Goal: Transaction & Acquisition: Obtain resource

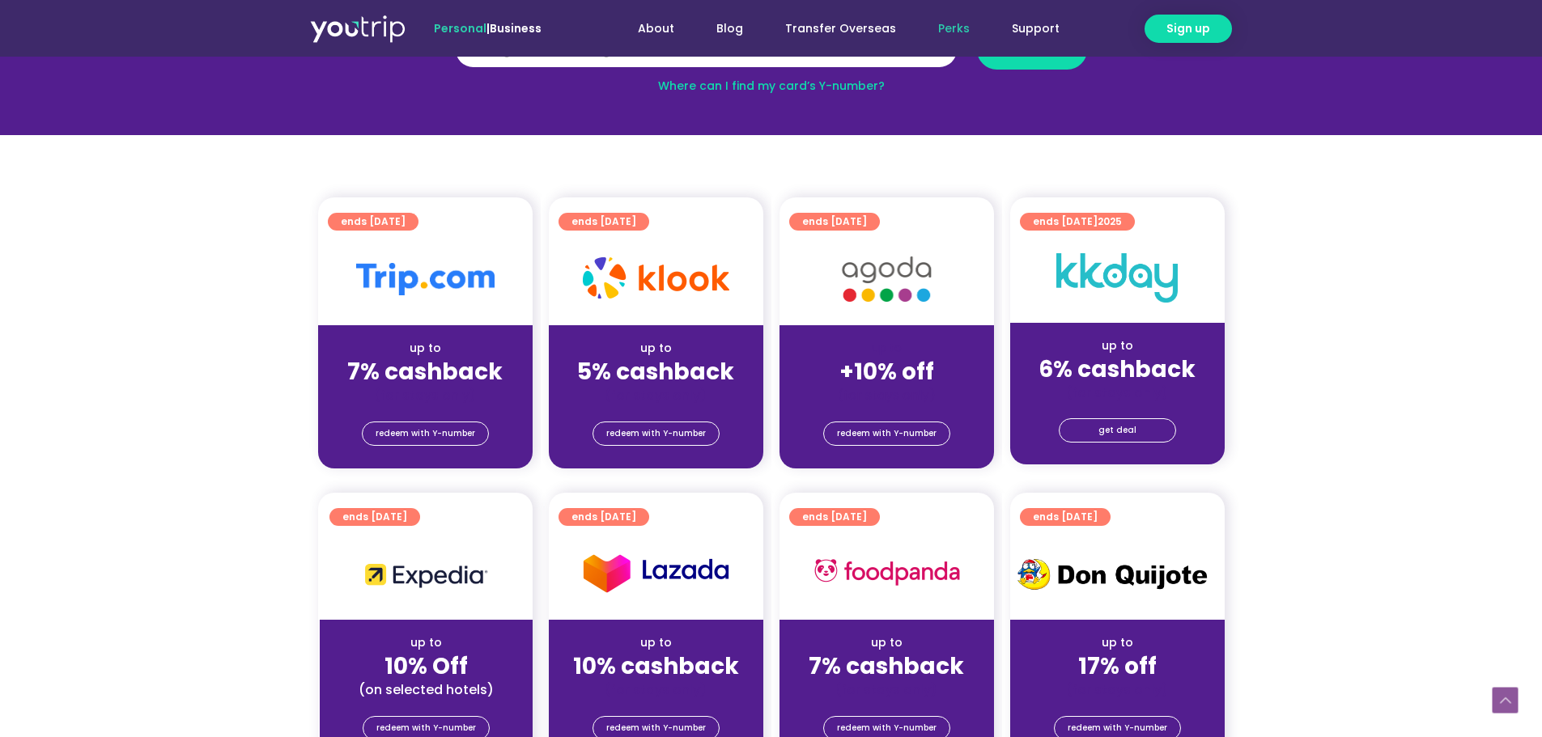
scroll to position [266, 0]
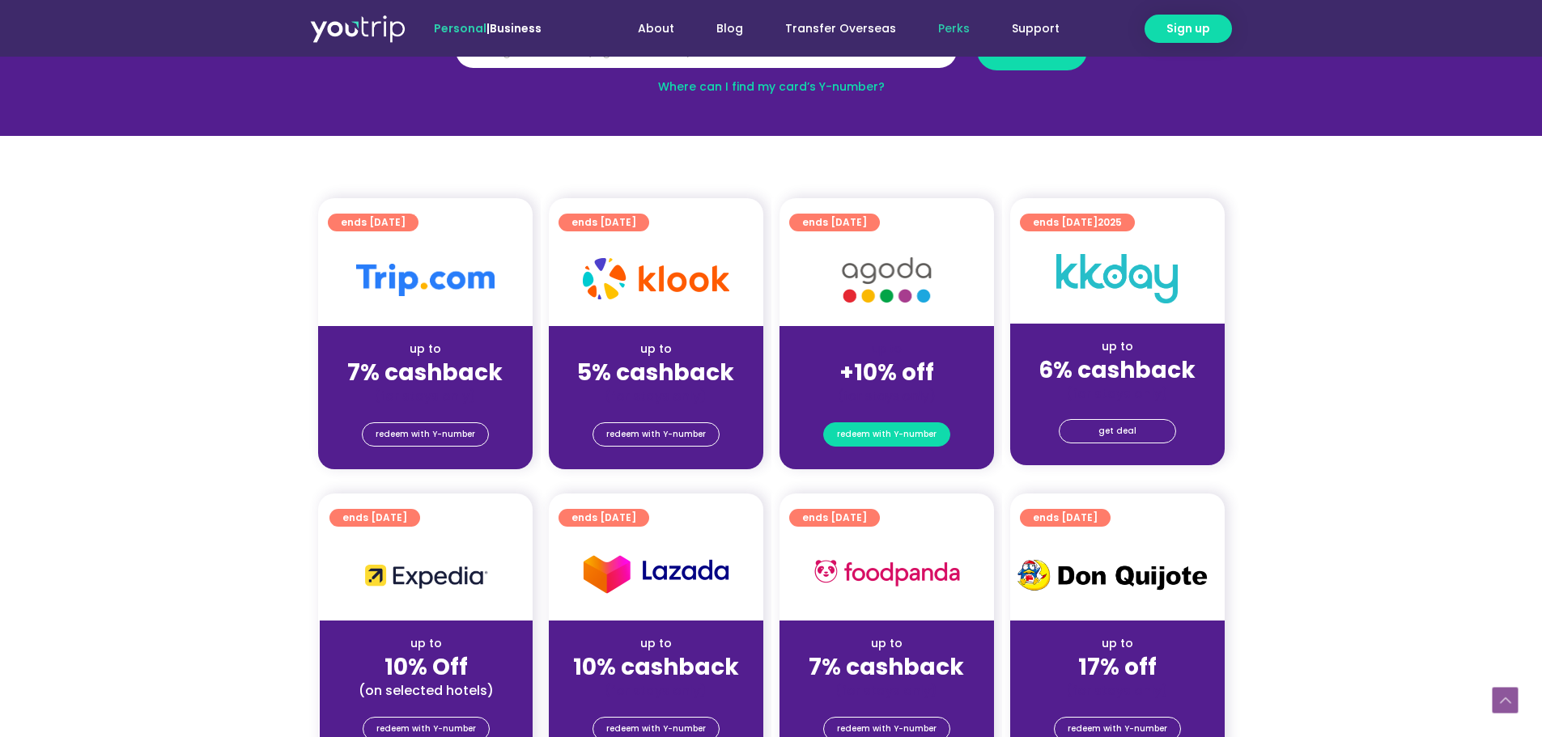
click at [868, 432] on span "redeem with Y-number" at bounding box center [887, 434] width 100 height 23
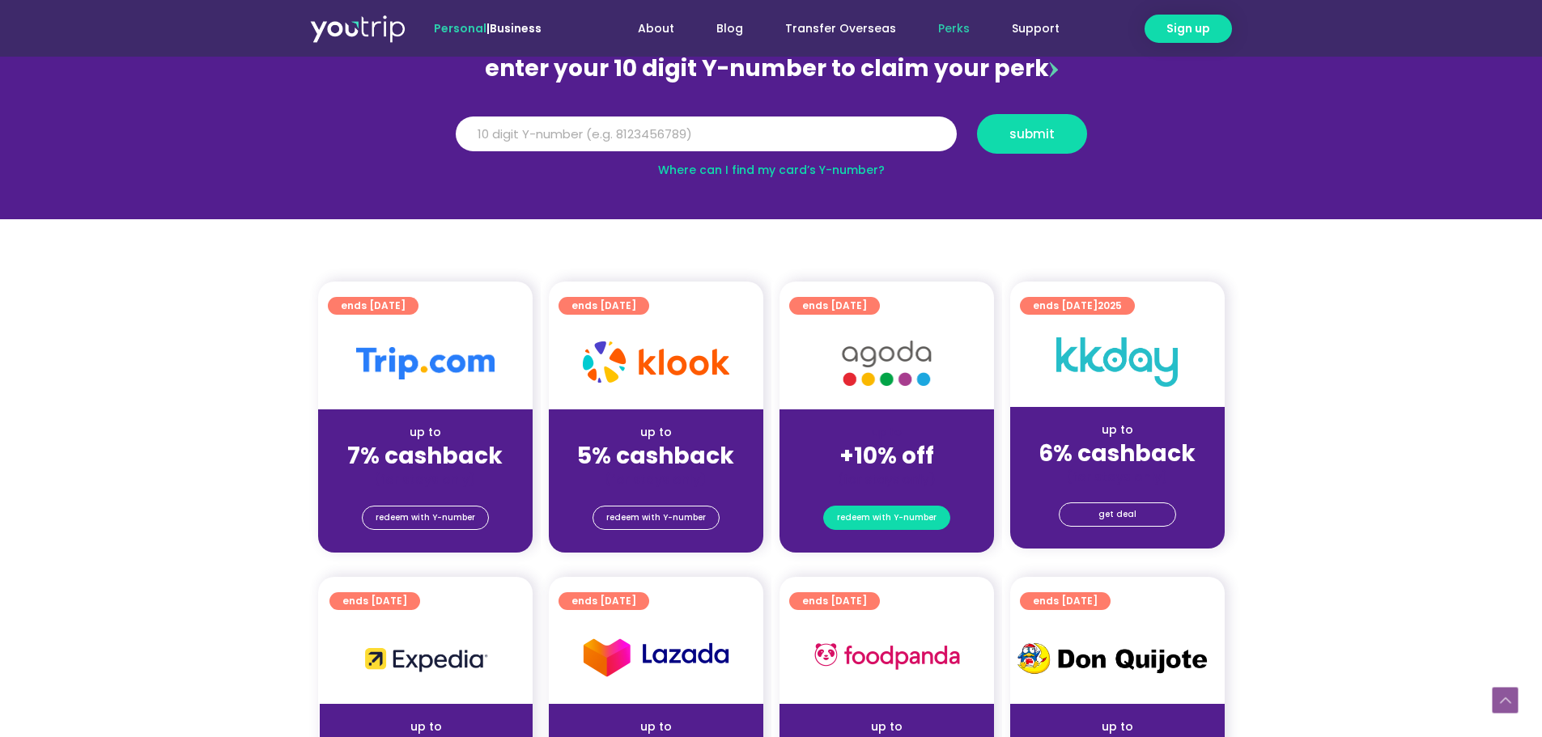
scroll to position [178, 0]
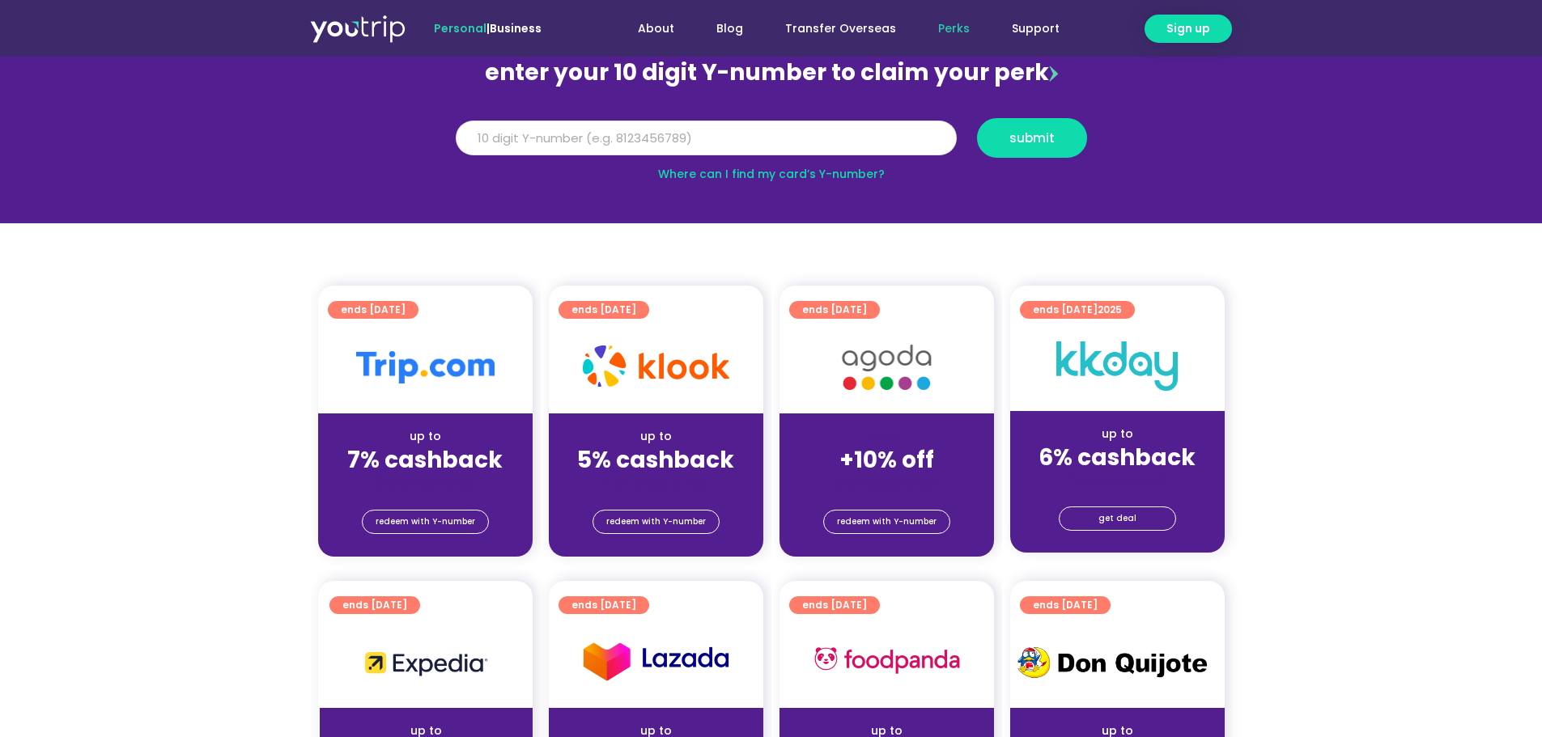
click at [809, 137] on input "Y Number" at bounding box center [706, 139] width 501 height 36
type input "8"
type input "8196929457"
click at [977, 118] on button "submit" at bounding box center [1032, 138] width 110 height 40
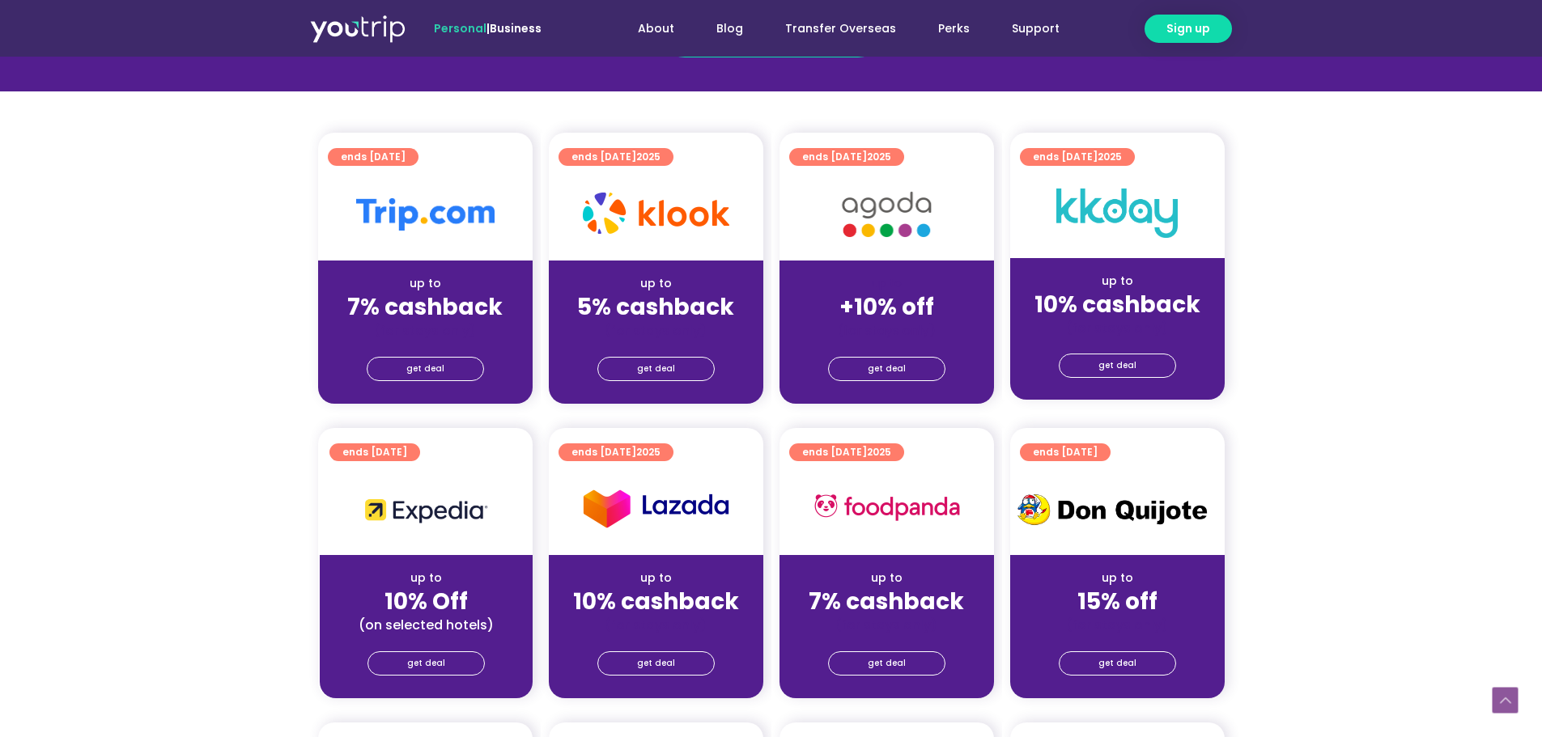
scroll to position [369, 0]
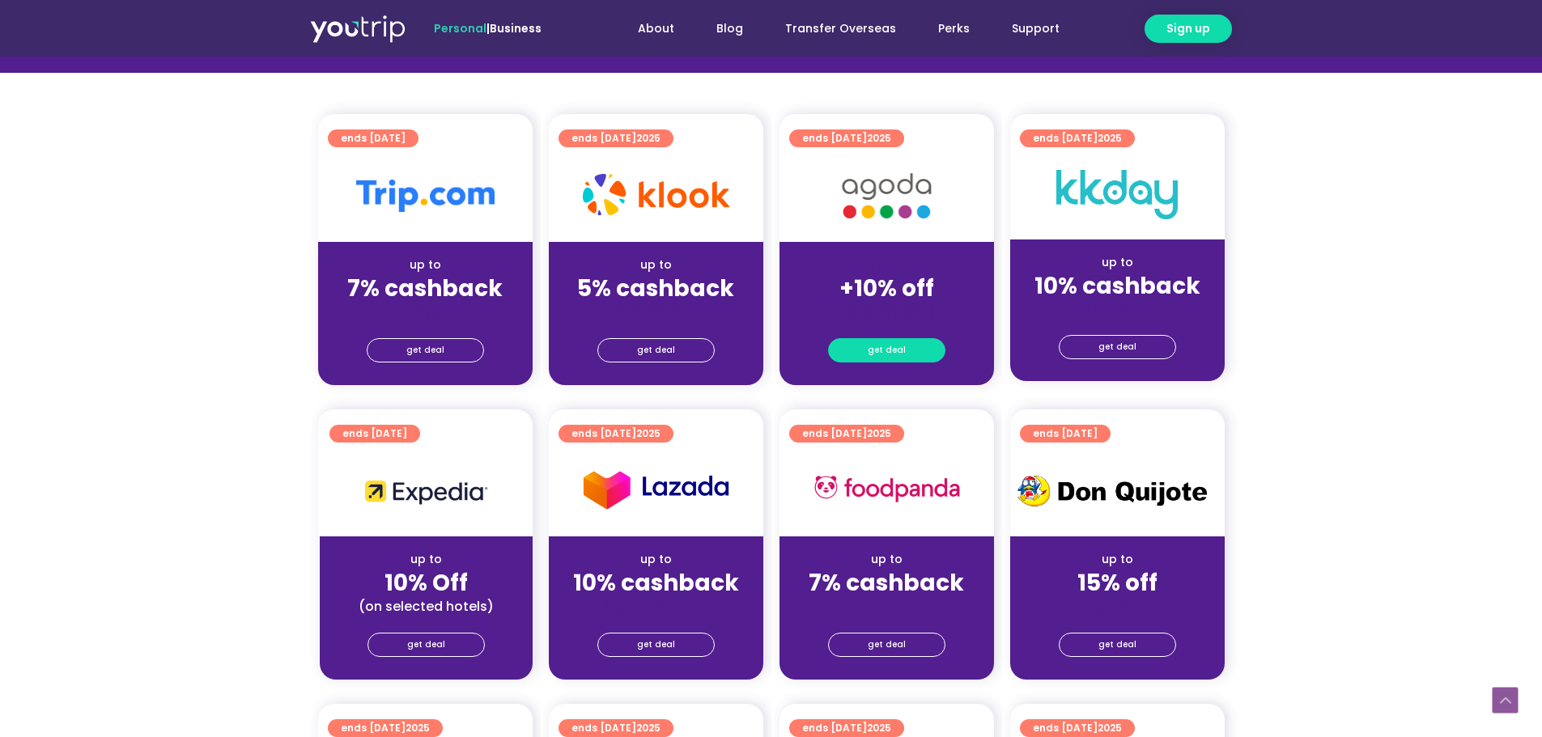
click at [889, 351] on span "get deal" at bounding box center [887, 350] width 38 height 23
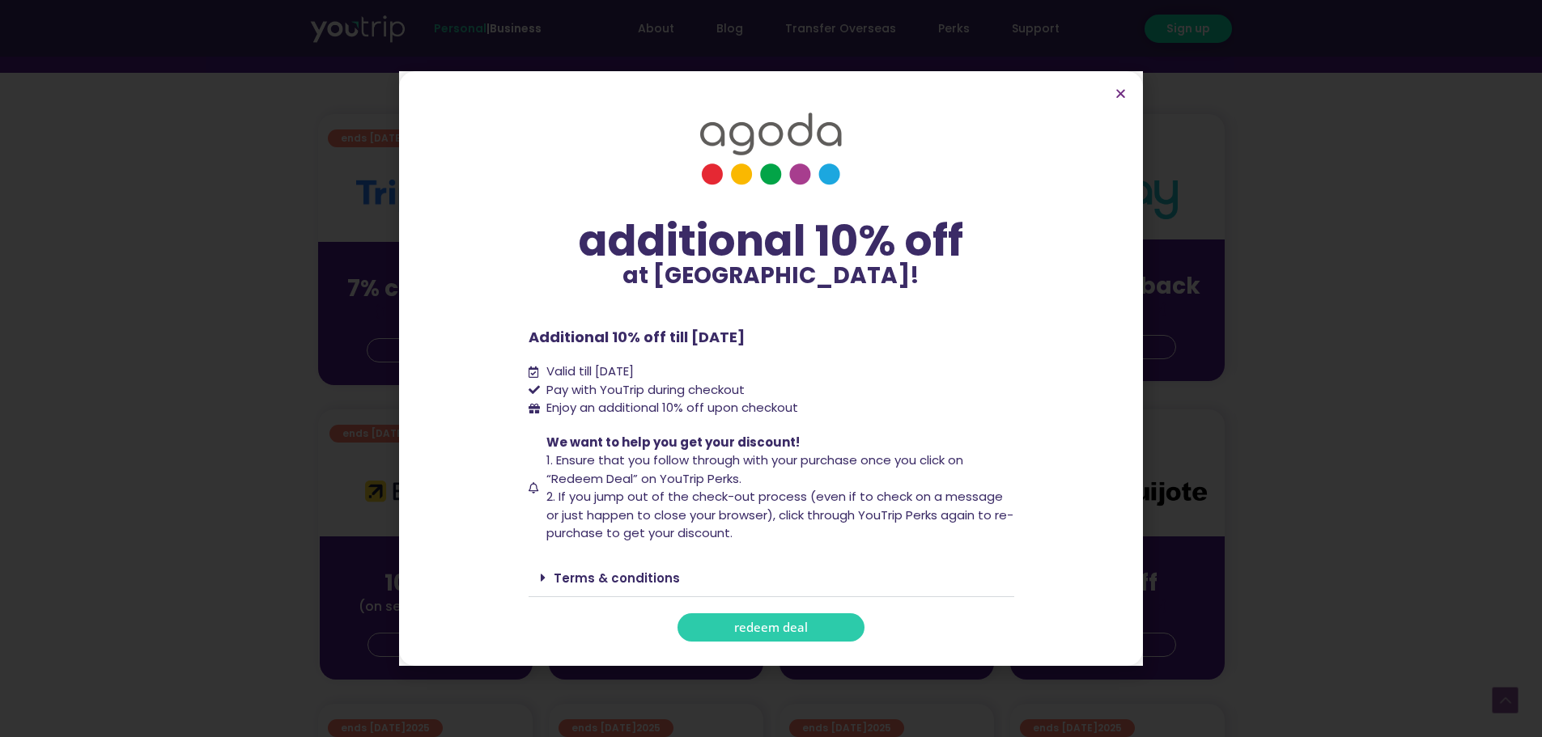
click at [753, 628] on span "redeem deal" at bounding box center [771, 628] width 74 height 12
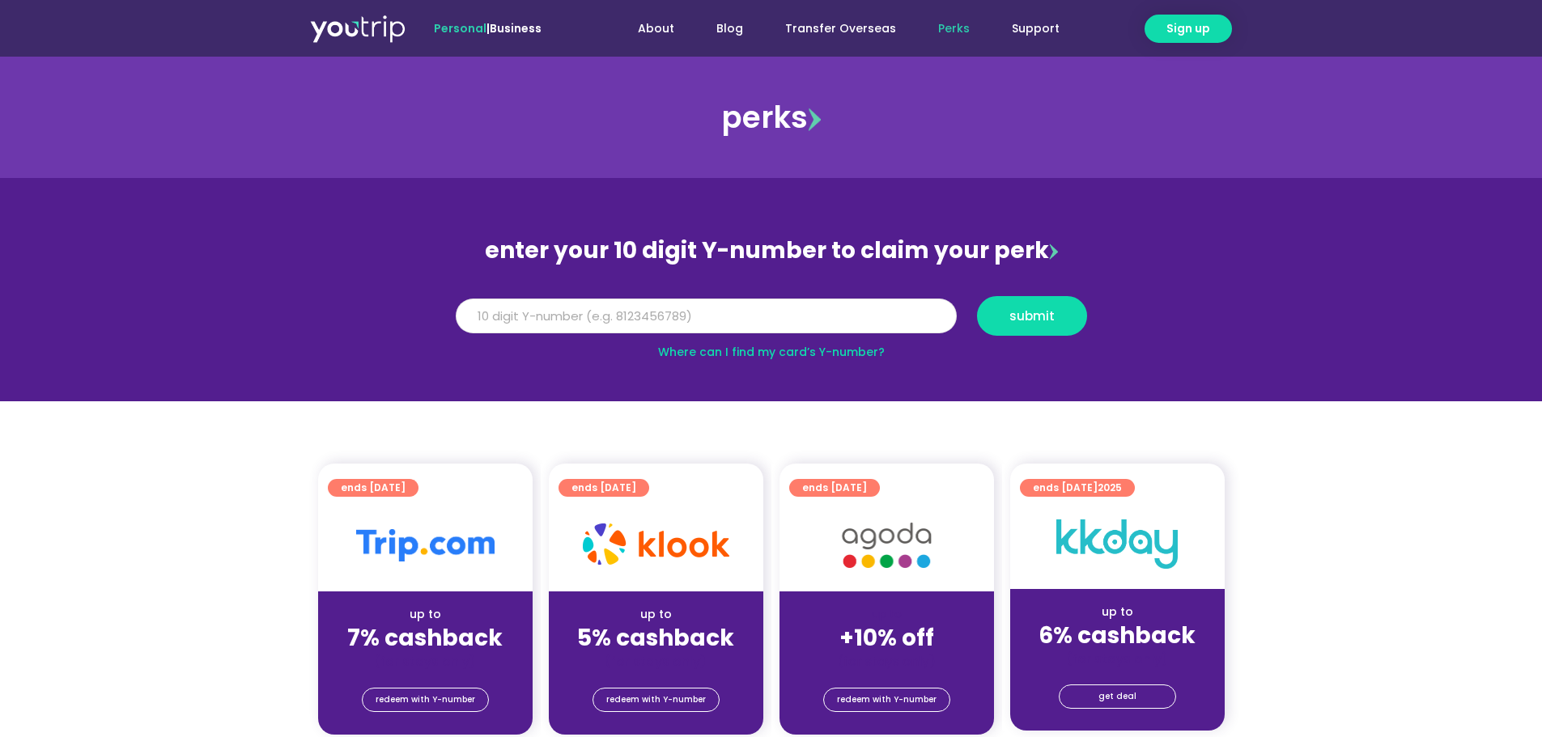
click at [682, 314] on input "Y Number" at bounding box center [706, 317] width 501 height 36
type input "8"
type input "8196929457"
click at [977, 296] on button "submit" at bounding box center [1032, 316] width 110 height 40
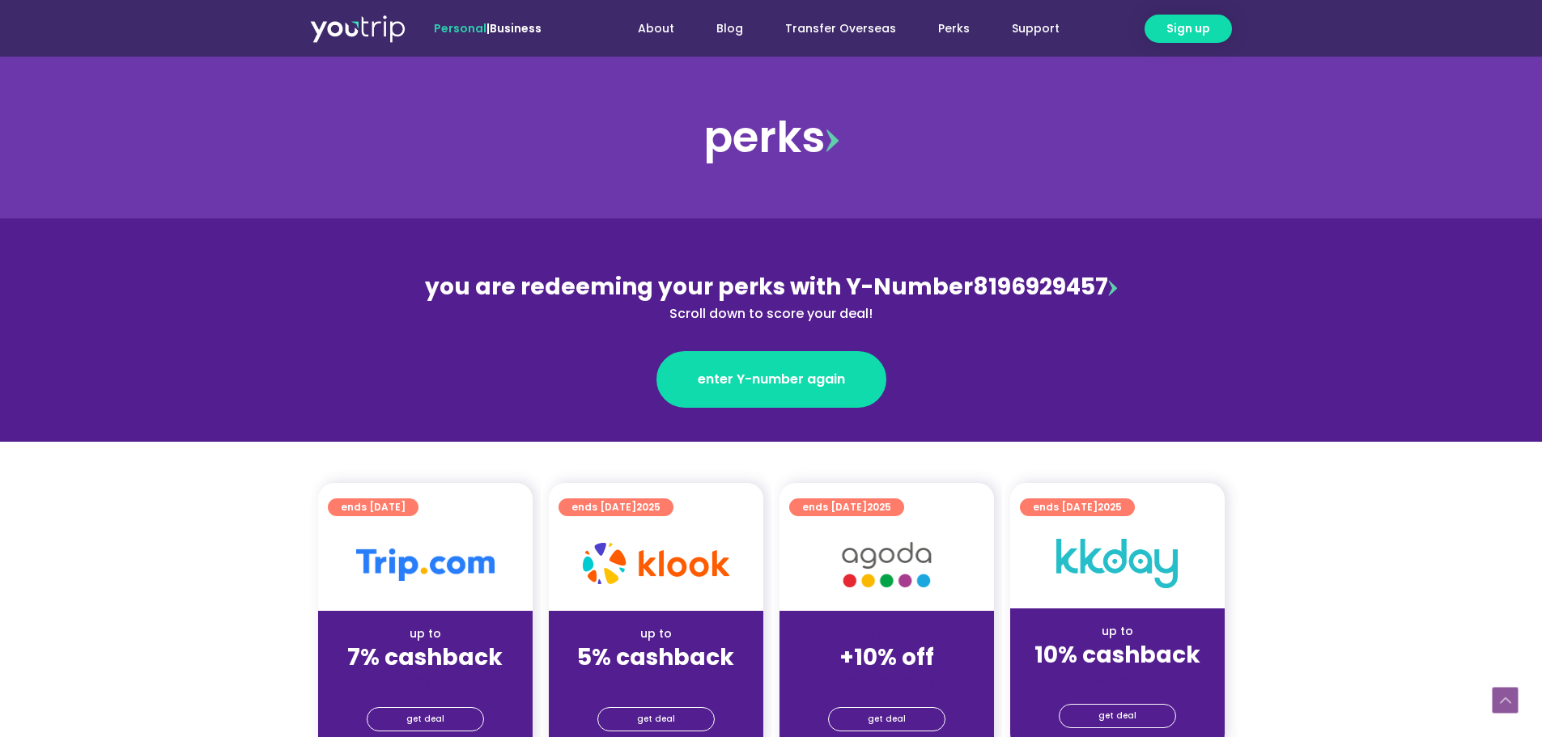
scroll to position [329, 0]
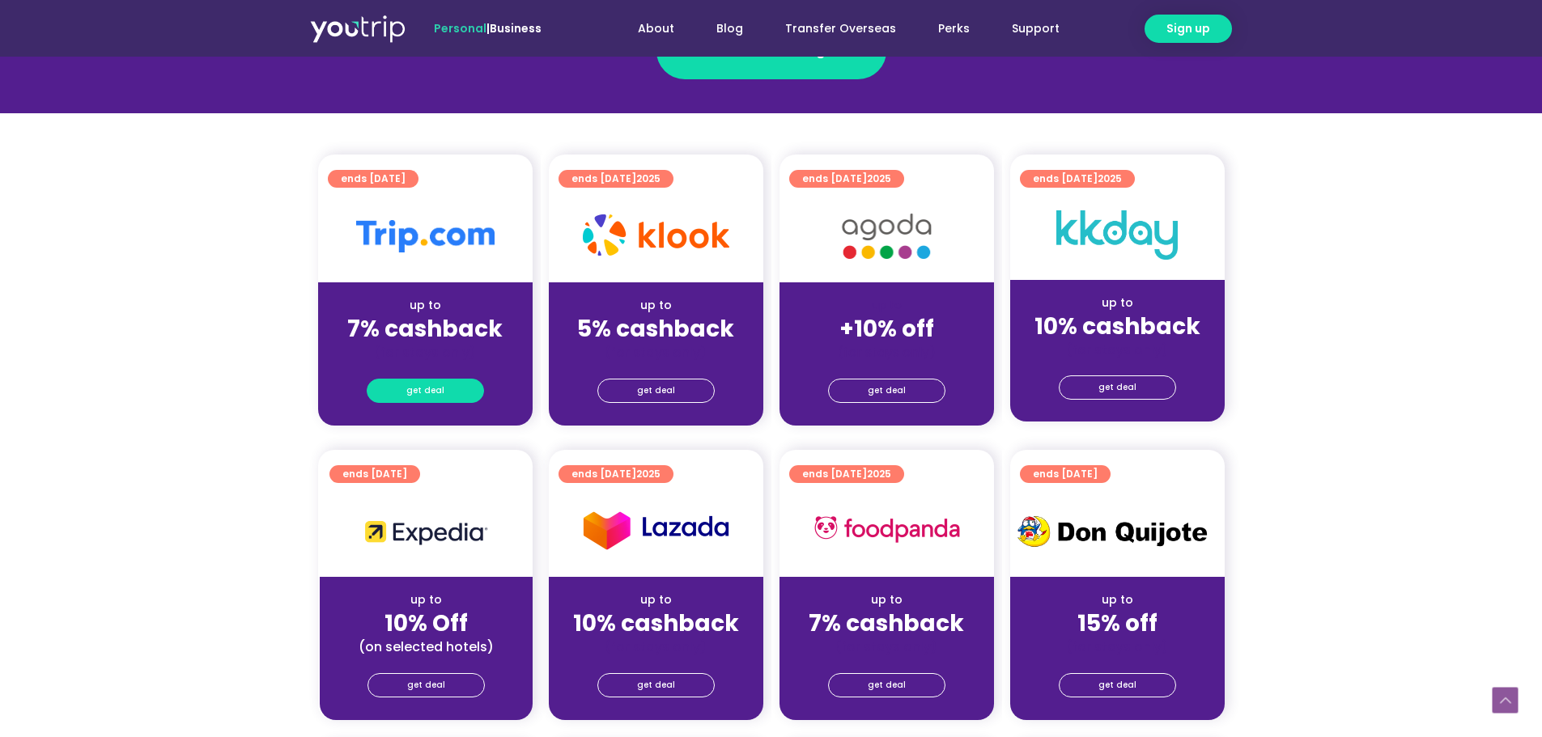
click at [433, 389] on span "get deal" at bounding box center [425, 391] width 38 height 23
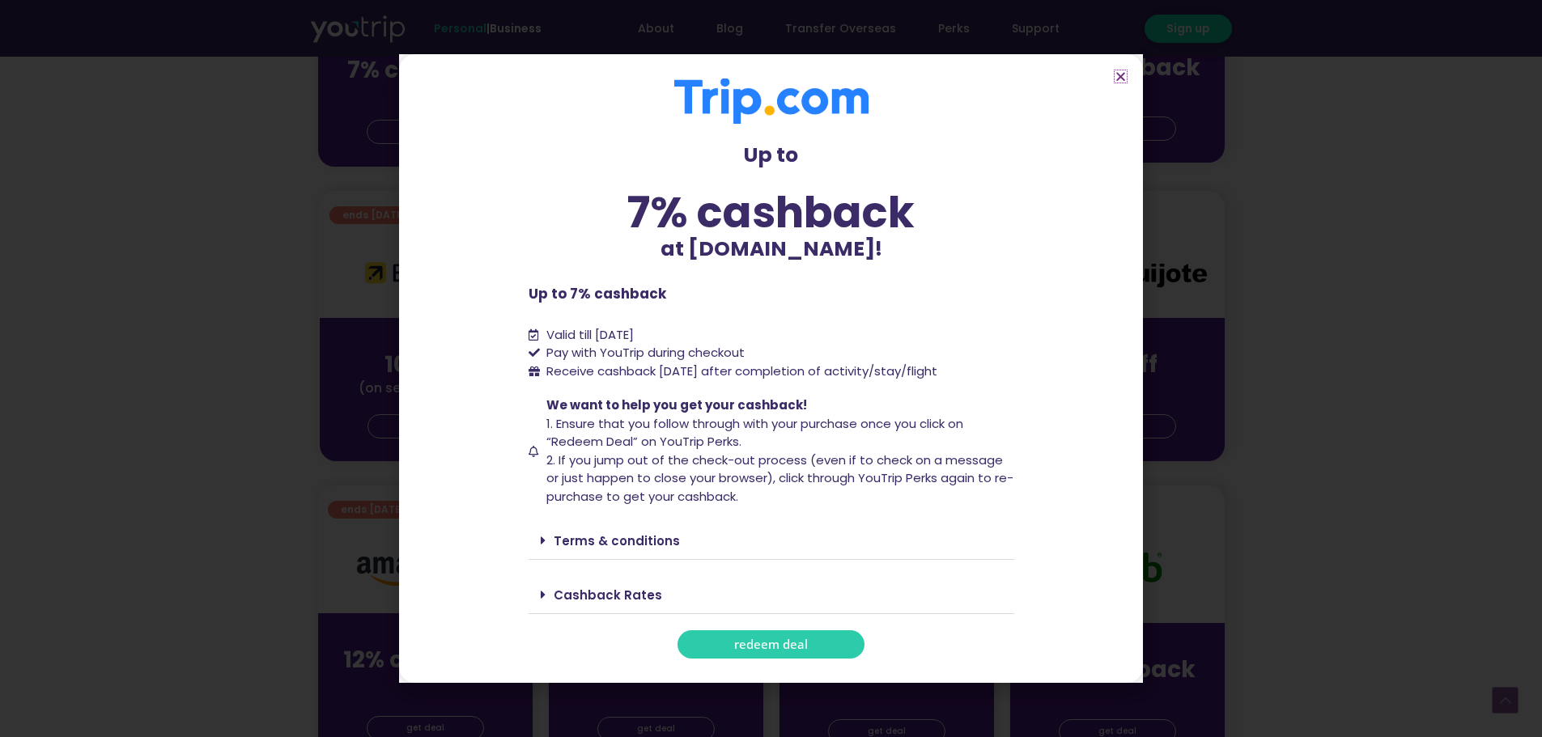
scroll to position [589, 0]
click at [746, 649] on span "redeem deal" at bounding box center [771, 645] width 74 height 12
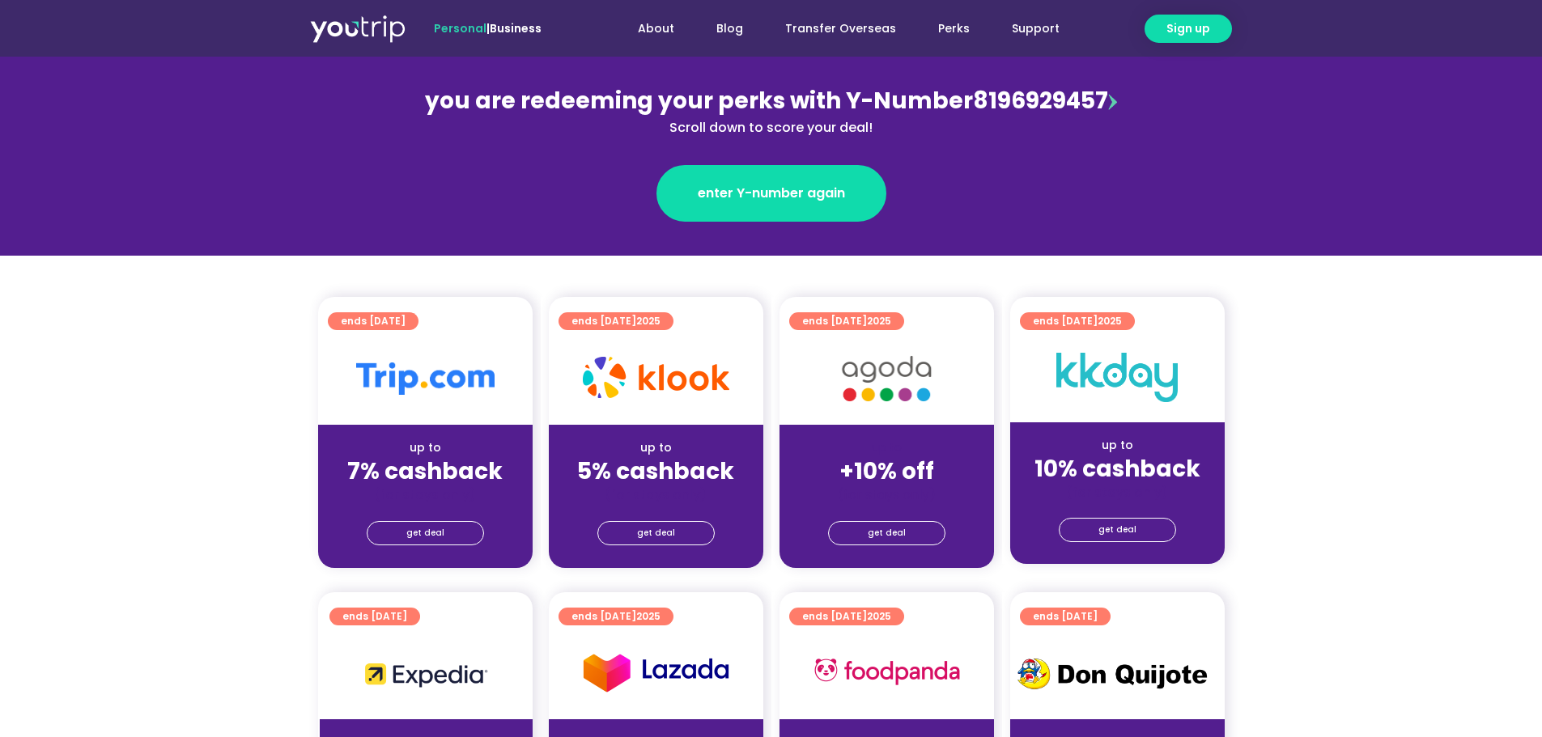
scroll to position [185, 0]
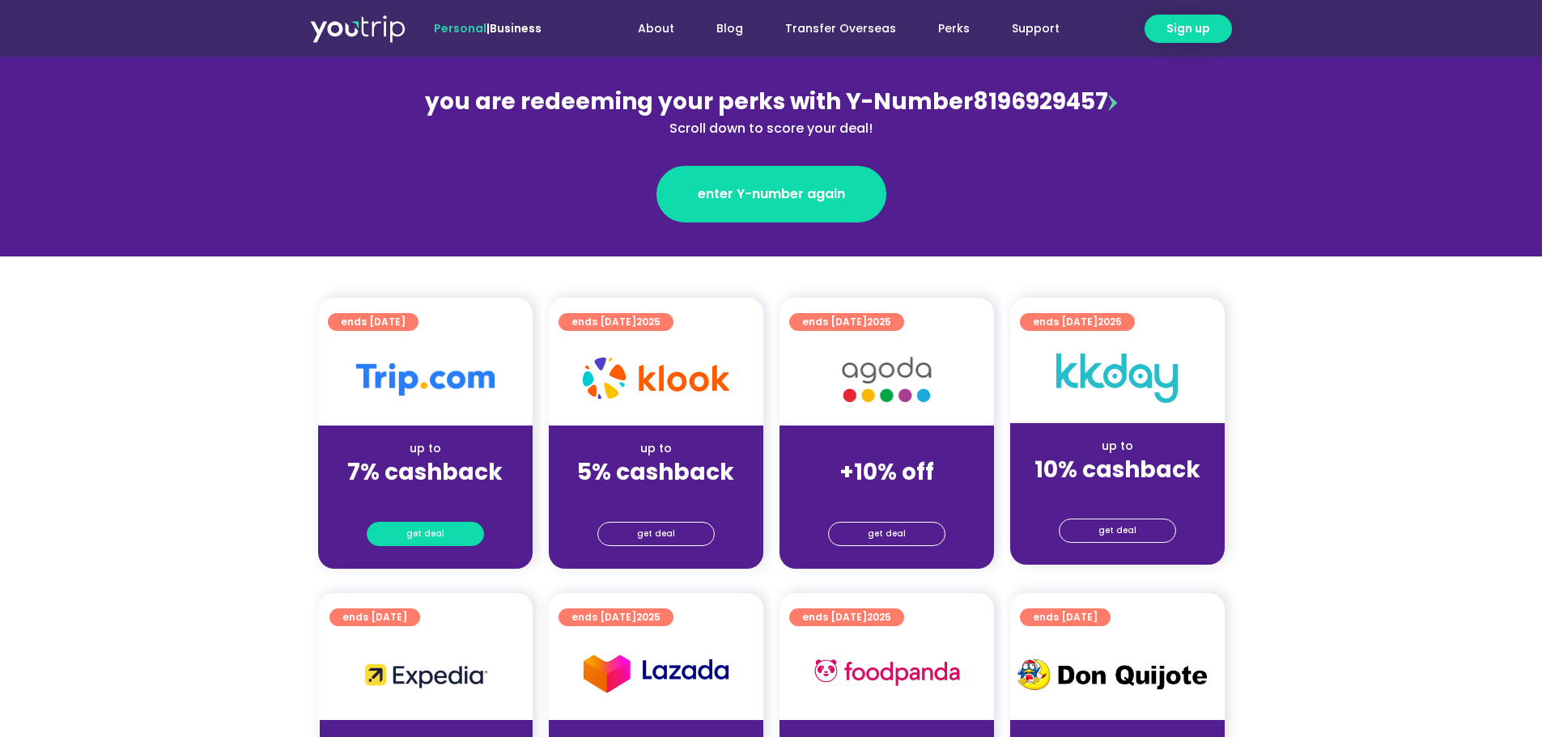
click at [440, 535] on span "get deal" at bounding box center [425, 534] width 38 height 23
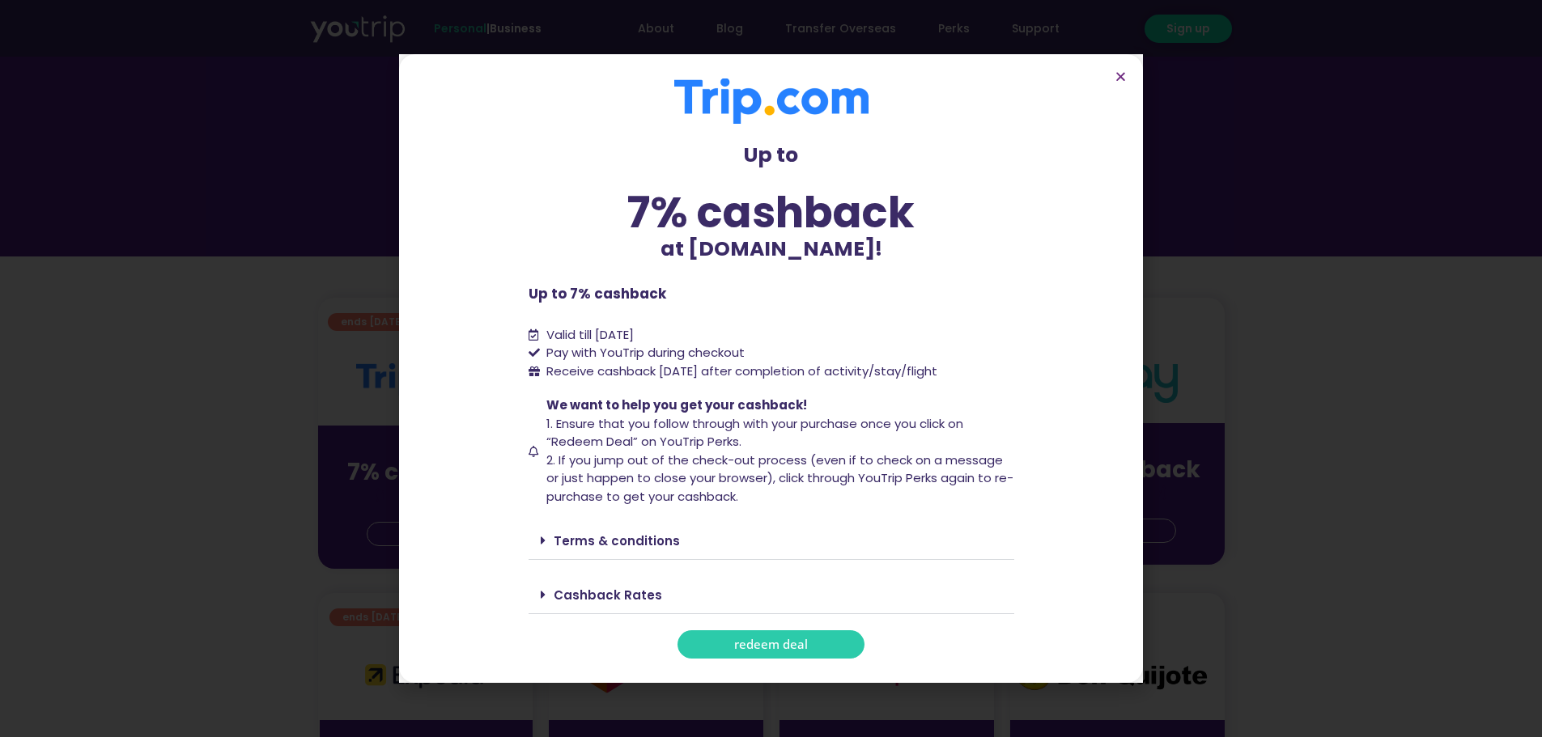
scroll to position [296, 0]
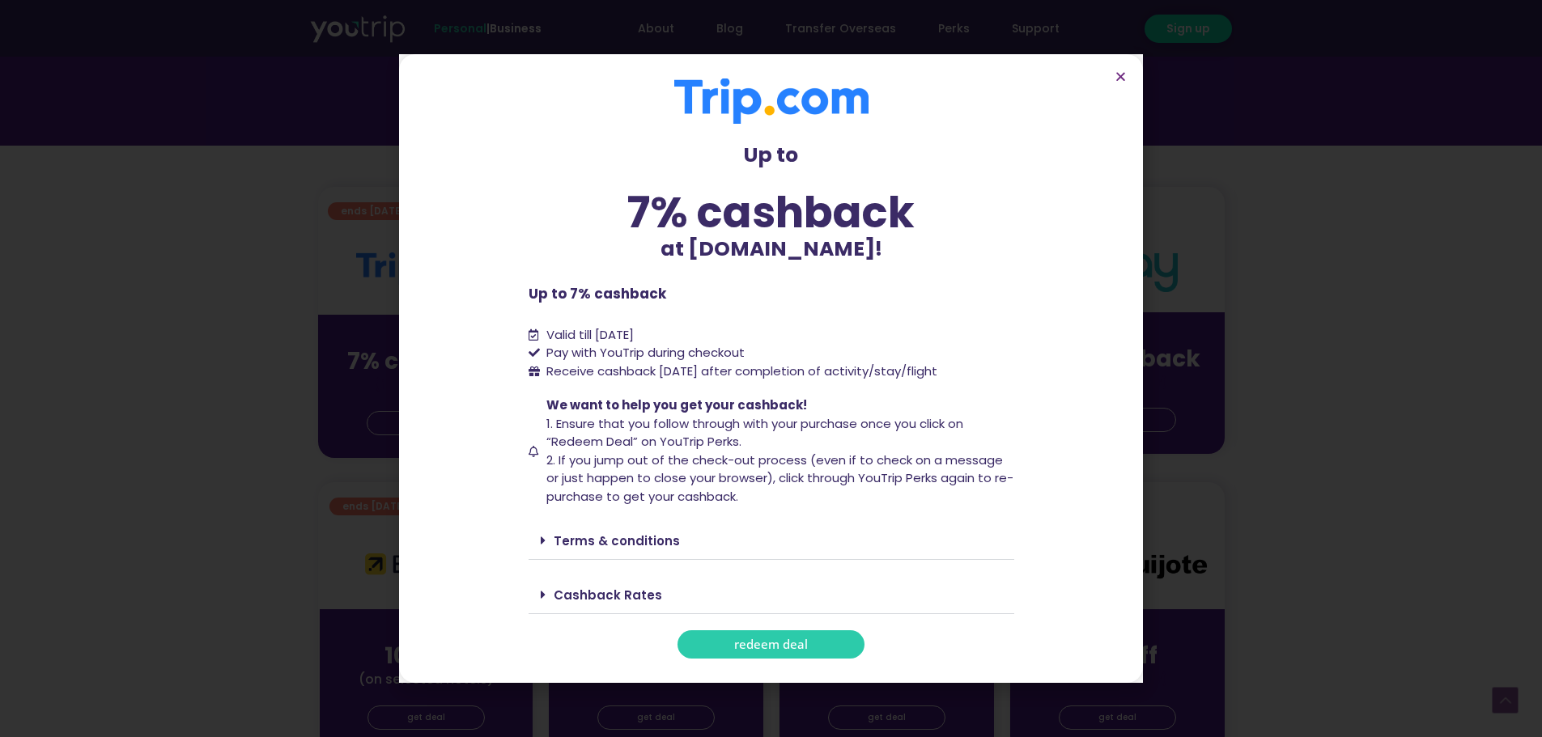
click at [639, 547] on link "Terms & conditions" at bounding box center [617, 541] width 126 height 17
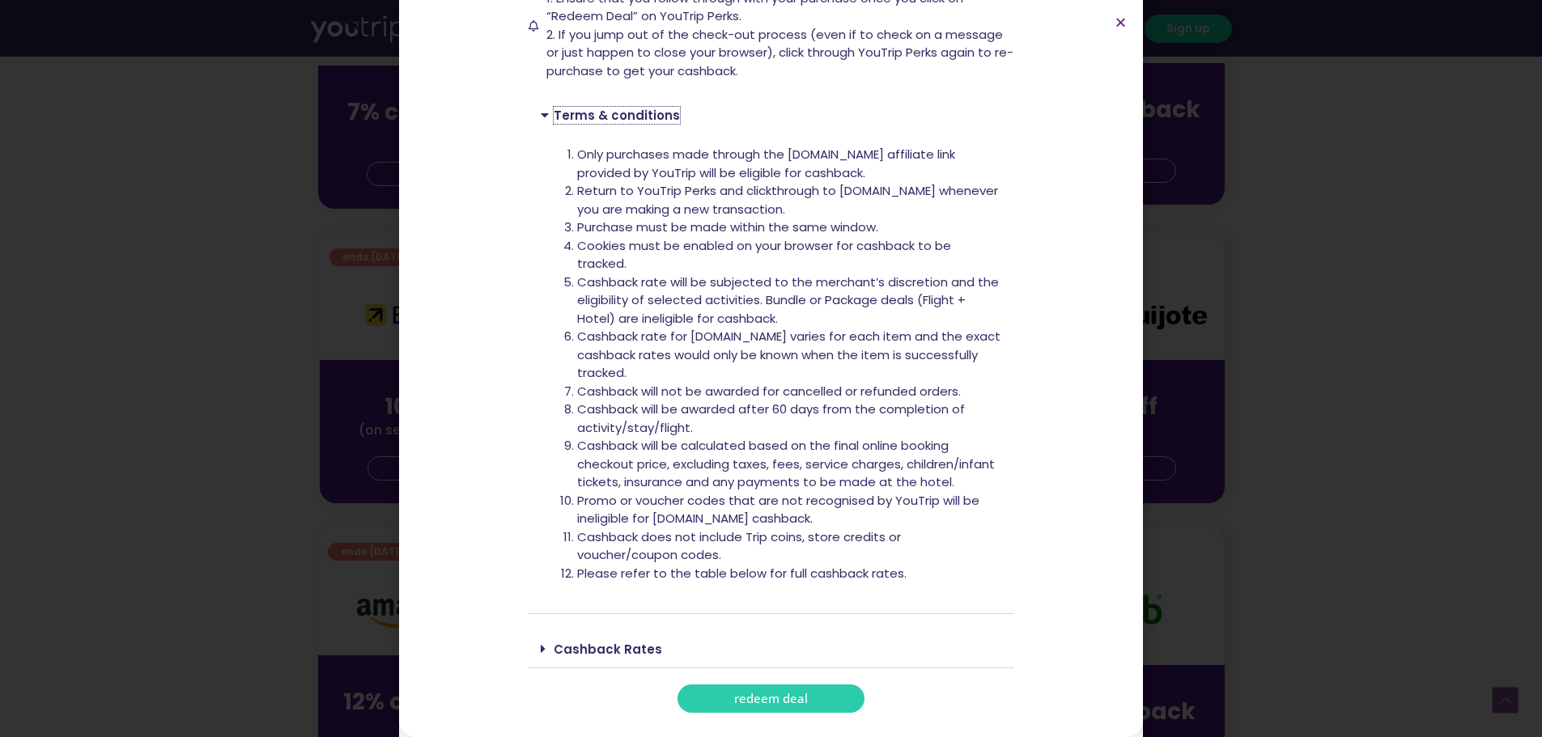
scroll to position [546, 0]
click at [691, 652] on div "Cashback Rates" at bounding box center [772, 650] width 486 height 38
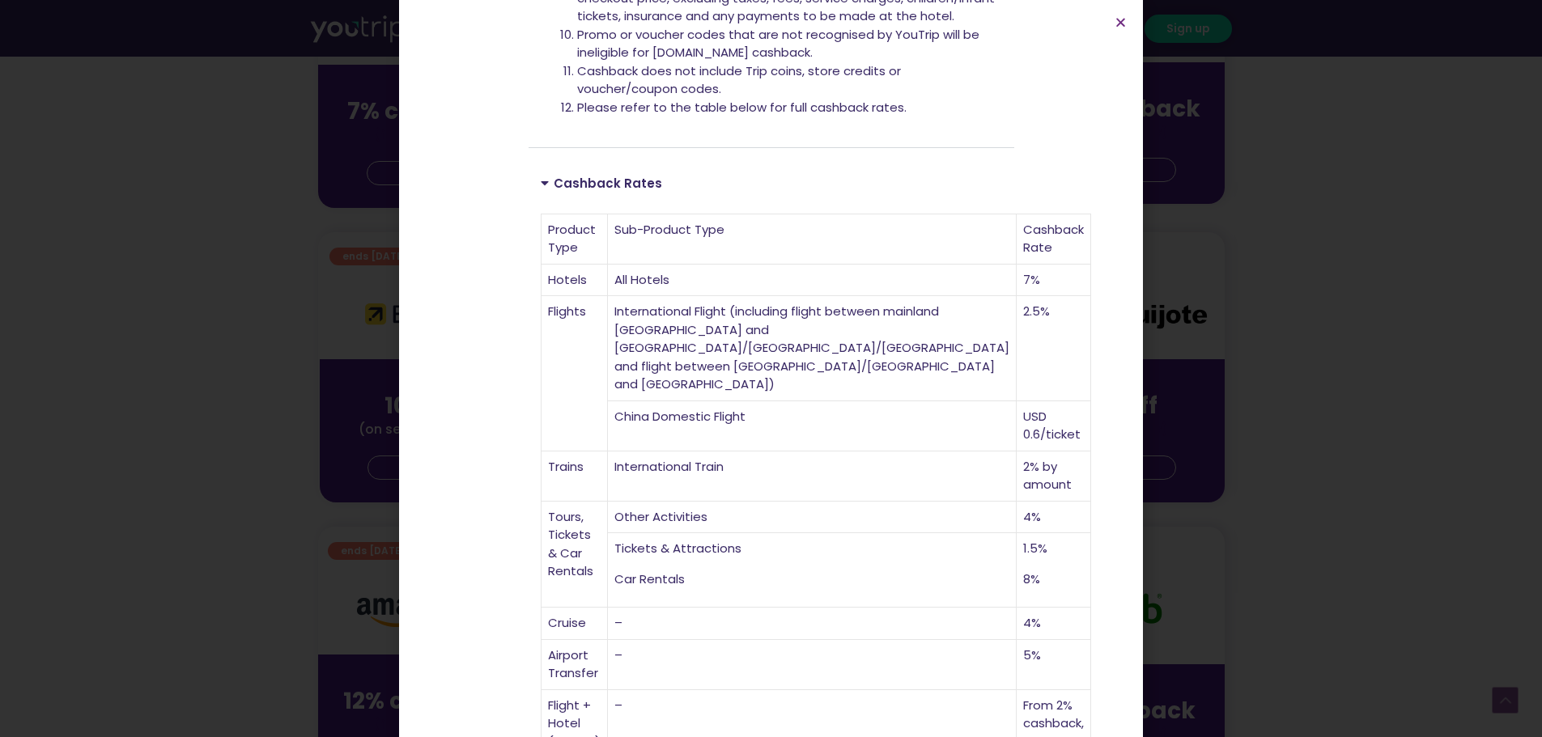
scroll to position [904, 0]
